Goal: Task Accomplishment & Management: Use online tool/utility

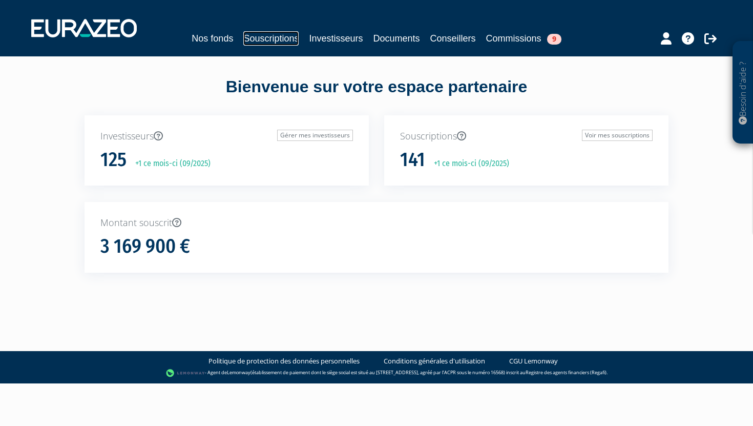
click at [264, 38] on link "Souscriptions" at bounding box center [270, 38] width 55 height 14
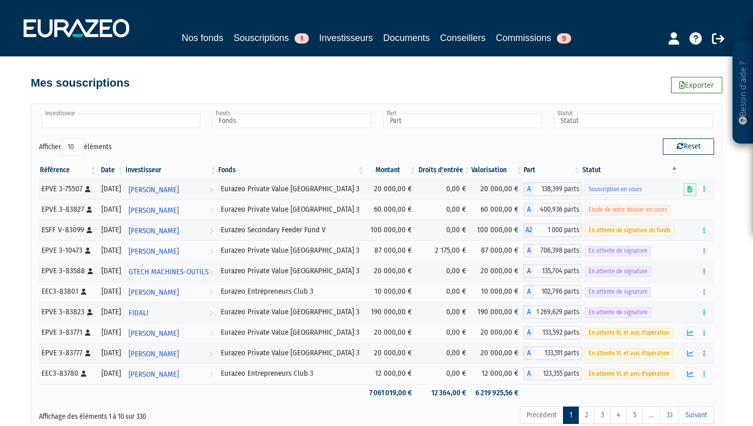
click at [136, 124] on input "text" at bounding box center [121, 120] width 159 height 15
type input "fidali"
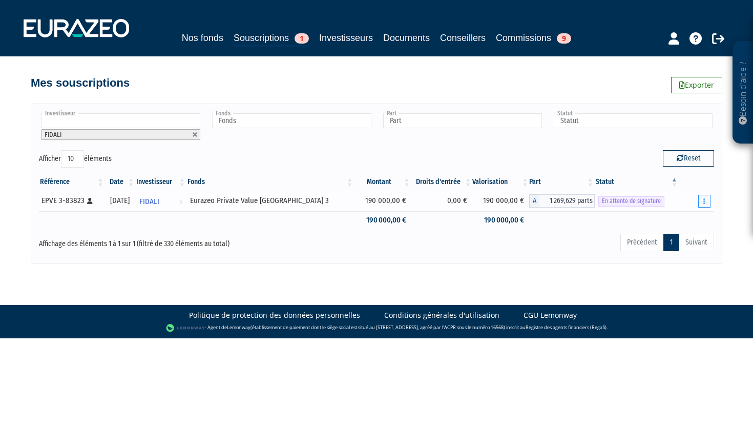
click at [710, 204] on td "Renvoyer le mail" at bounding box center [696, 201] width 35 height 20
click at [706, 201] on button "button" at bounding box center [705, 201] width 12 height 13
click at [678, 220] on link "Renvoyer le mail" at bounding box center [679, 219] width 58 height 17
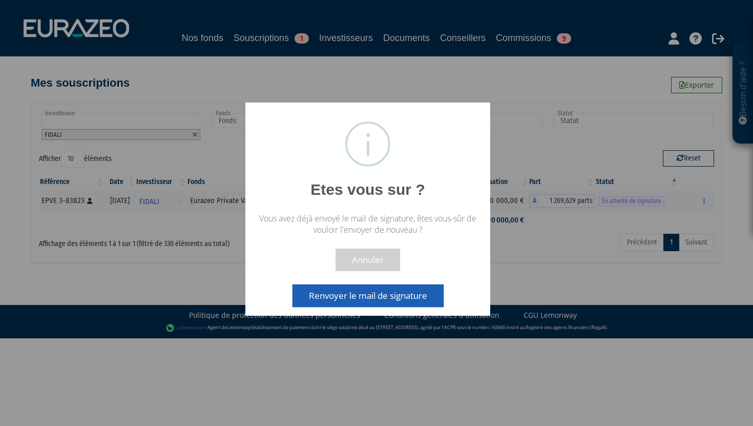
click at [398, 300] on button "Renvoyer le mail de signature" at bounding box center [368, 295] width 151 height 23
